Goal: Check status: Check status

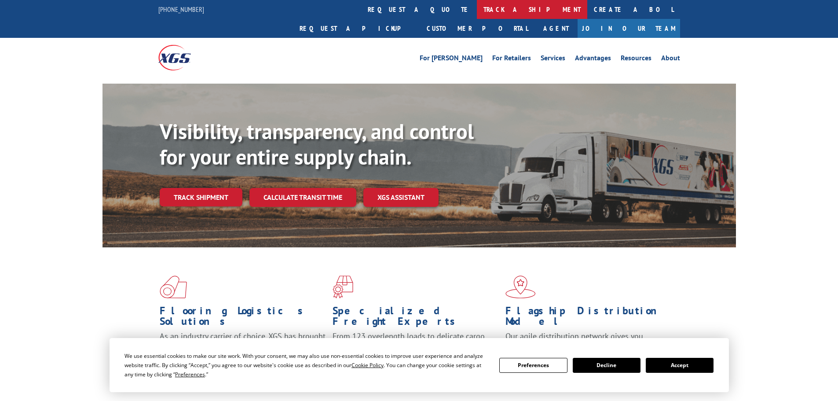
click at [477, 9] on link "track a shipment" at bounding box center [532, 9] width 110 height 19
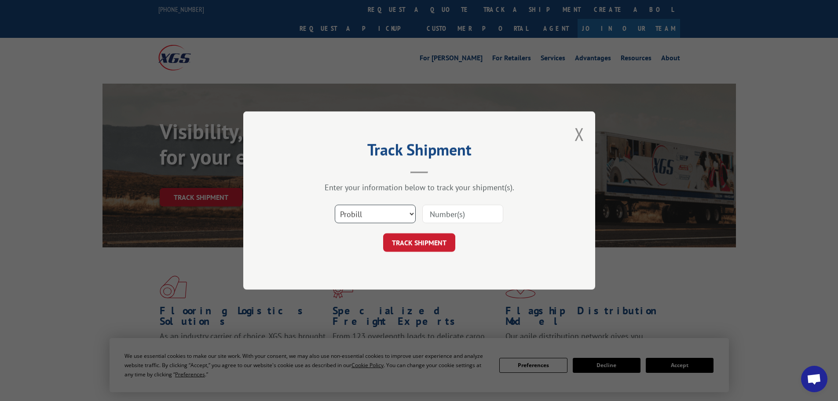
click at [367, 210] on select "Select category... Probill BOL PO" at bounding box center [375, 214] width 81 height 18
select select "po"
click at [335, 205] on select "Select category... Probill BOL PO" at bounding box center [375, 214] width 81 height 18
click at [441, 216] on input at bounding box center [462, 214] width 81 height 18
paste input "71536099"
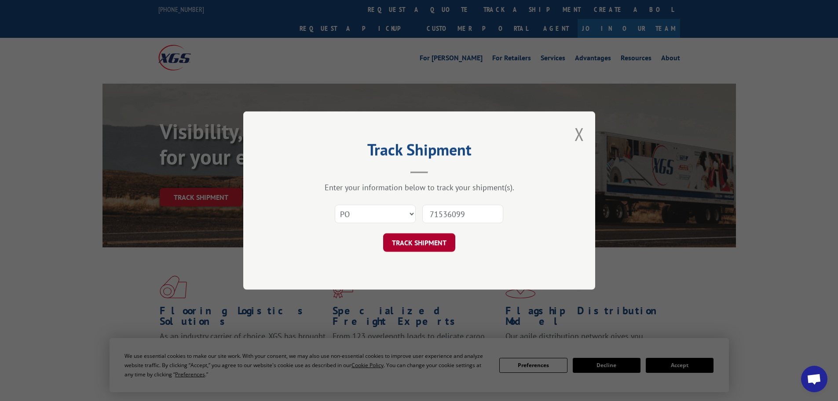
type input "71536099"
click at [413, 240] on button "TRACK SHIPMENT" at bounding box center [419, 242] width 72 height 18
